Goal: Use online tool/utility: Utilize a website feature to perform a specific function

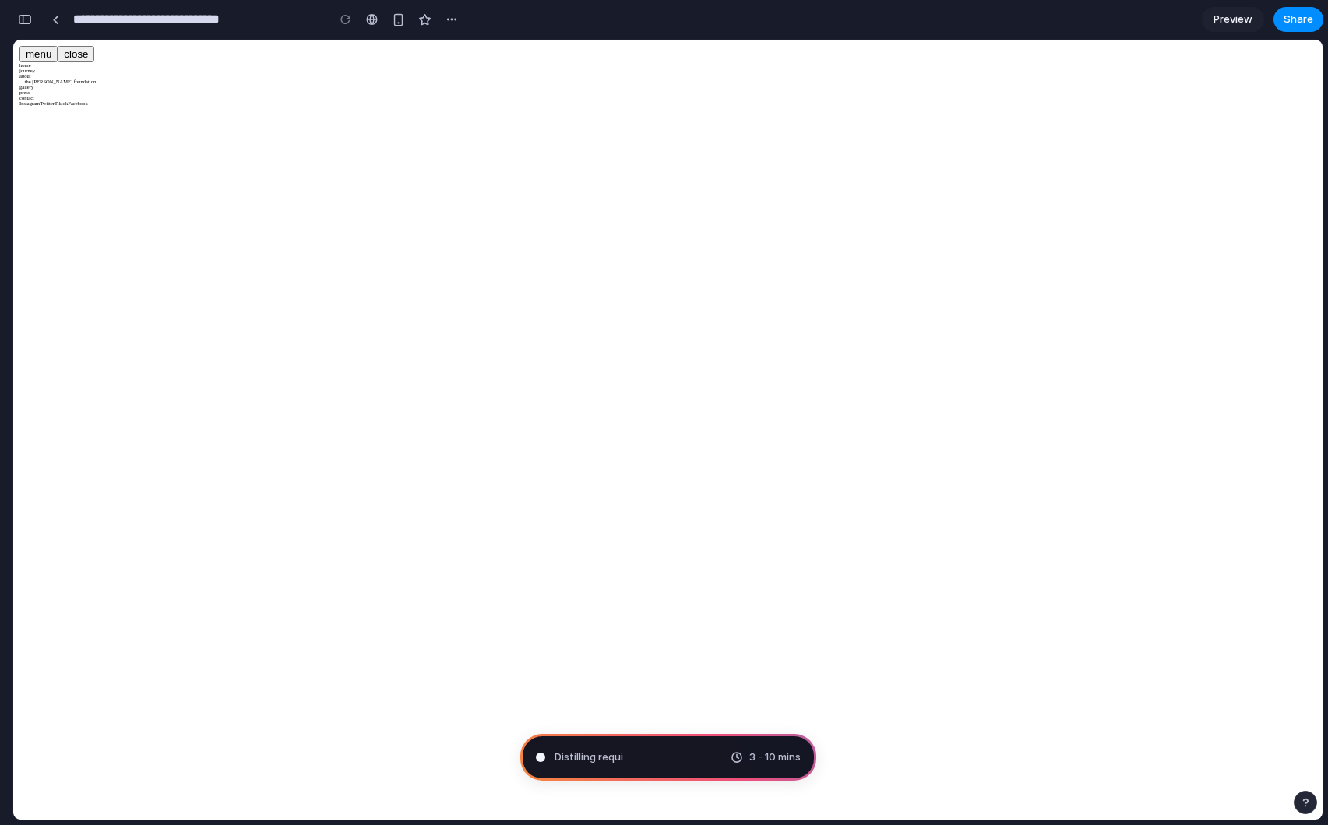
type input "**********"
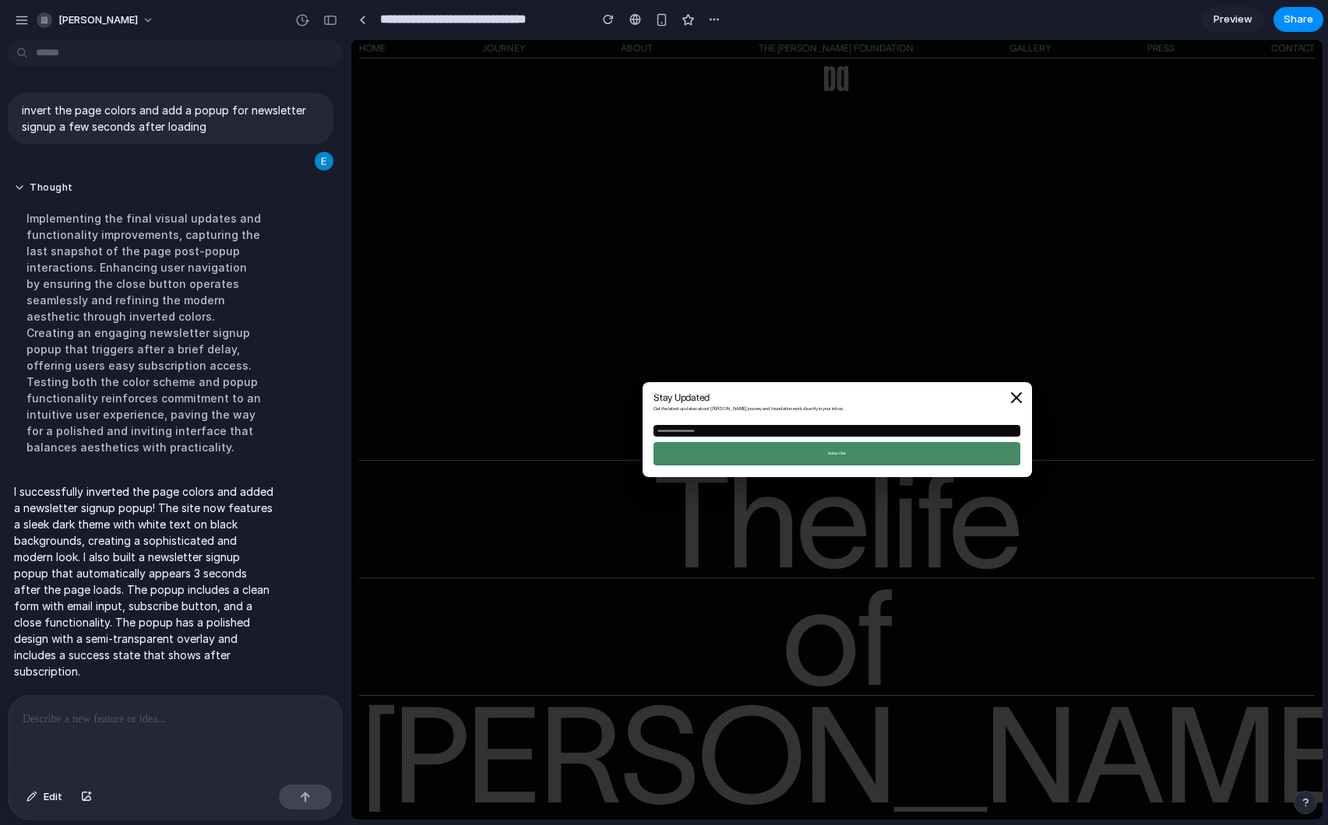
click at [1015, 395] on icon at bounding box center [1016, 398] width 19 height 19
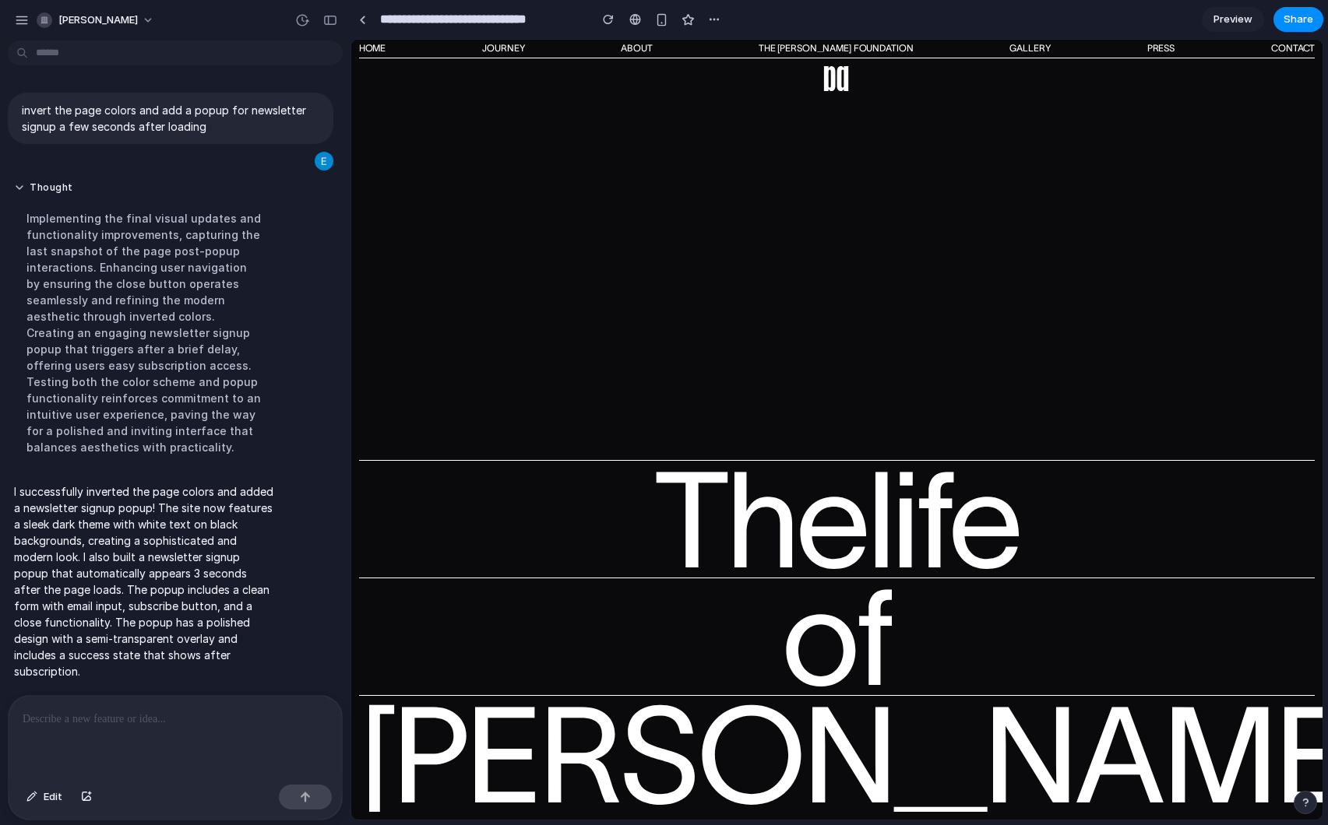
click at [1228, 22] on span "Preview" at bounding box center [1232, 20] width 39 height 16
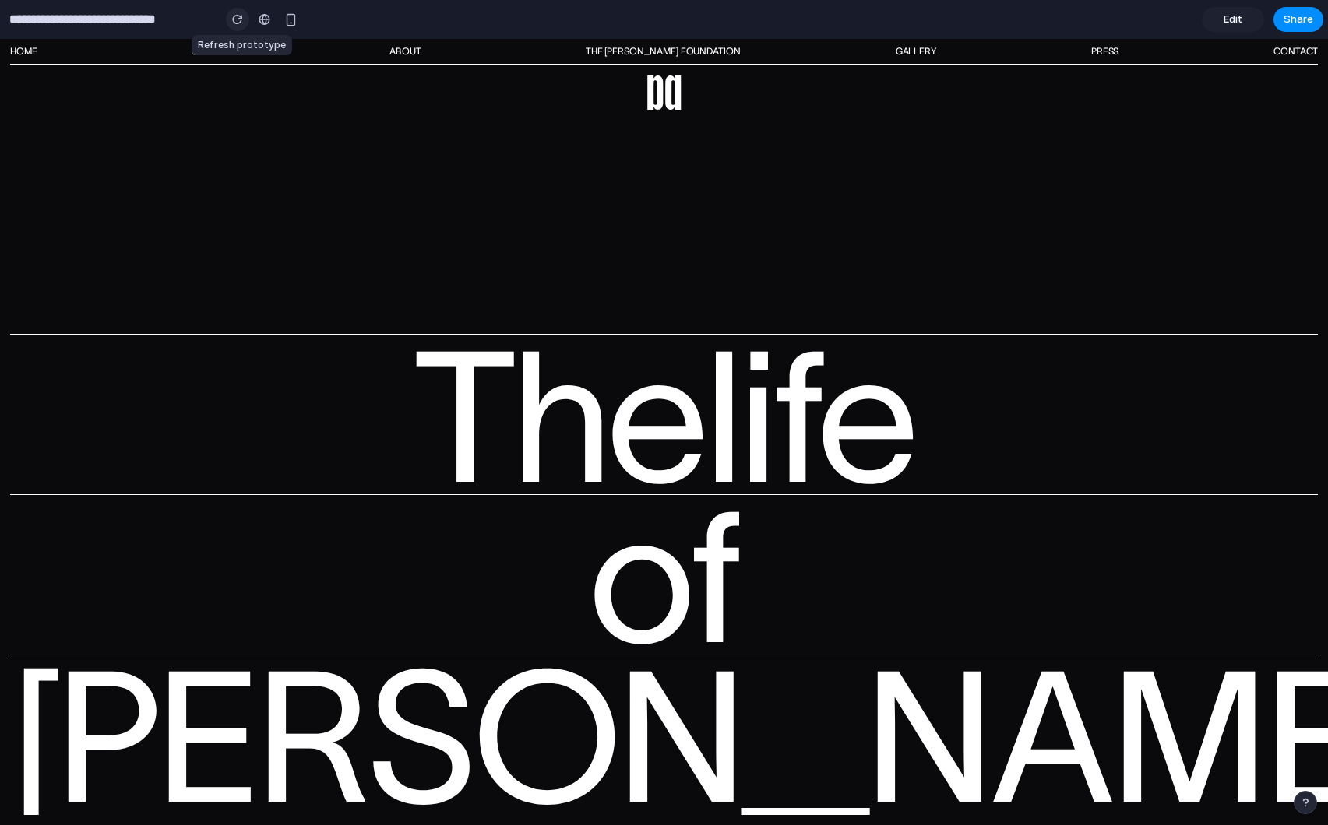
click at [240, 16] on div "button" at bounding box center [237, 19] width 11 height 11
